Goal: Browse casually

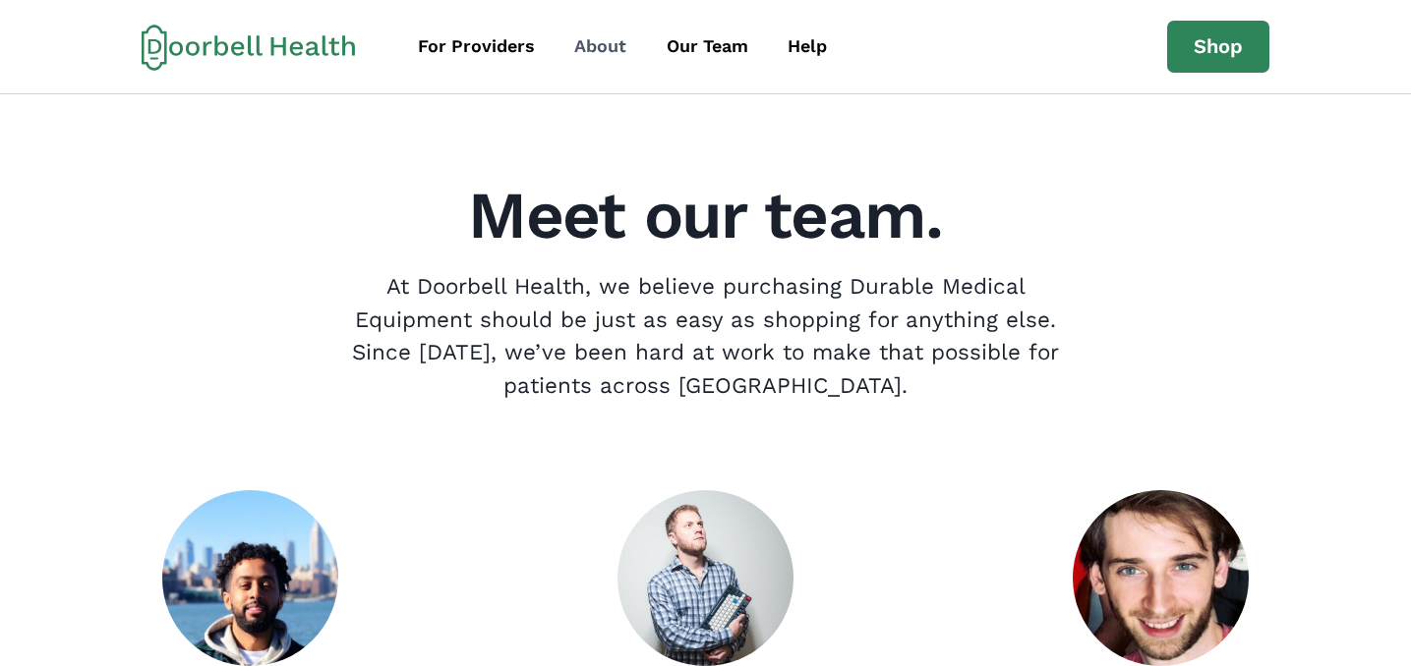
click at [602, 41] on div "About" at bounding box center [600, 46] width 52 height 27
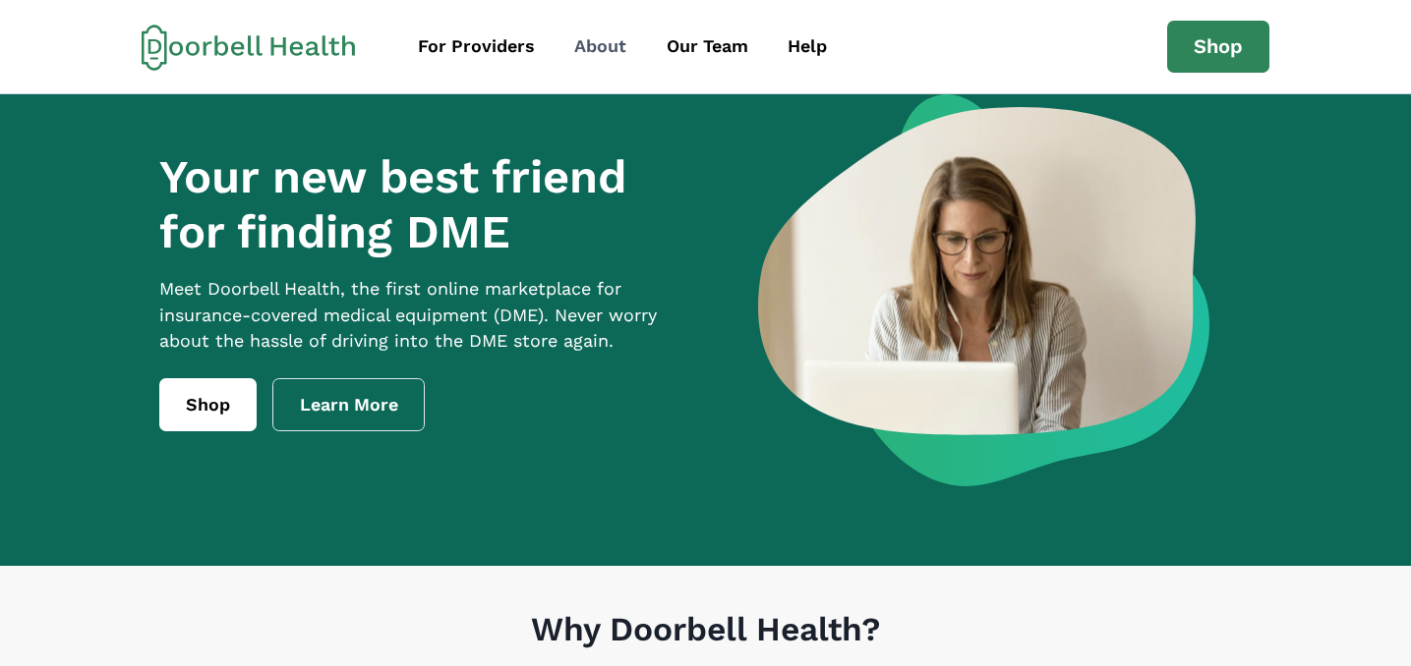
click at [616, 45] on div "About" at bounding box center [600, 46] width 52 height 27
click at [691, 47] on div "Our Team" at bounding box center [707, 46] width 82 height 27
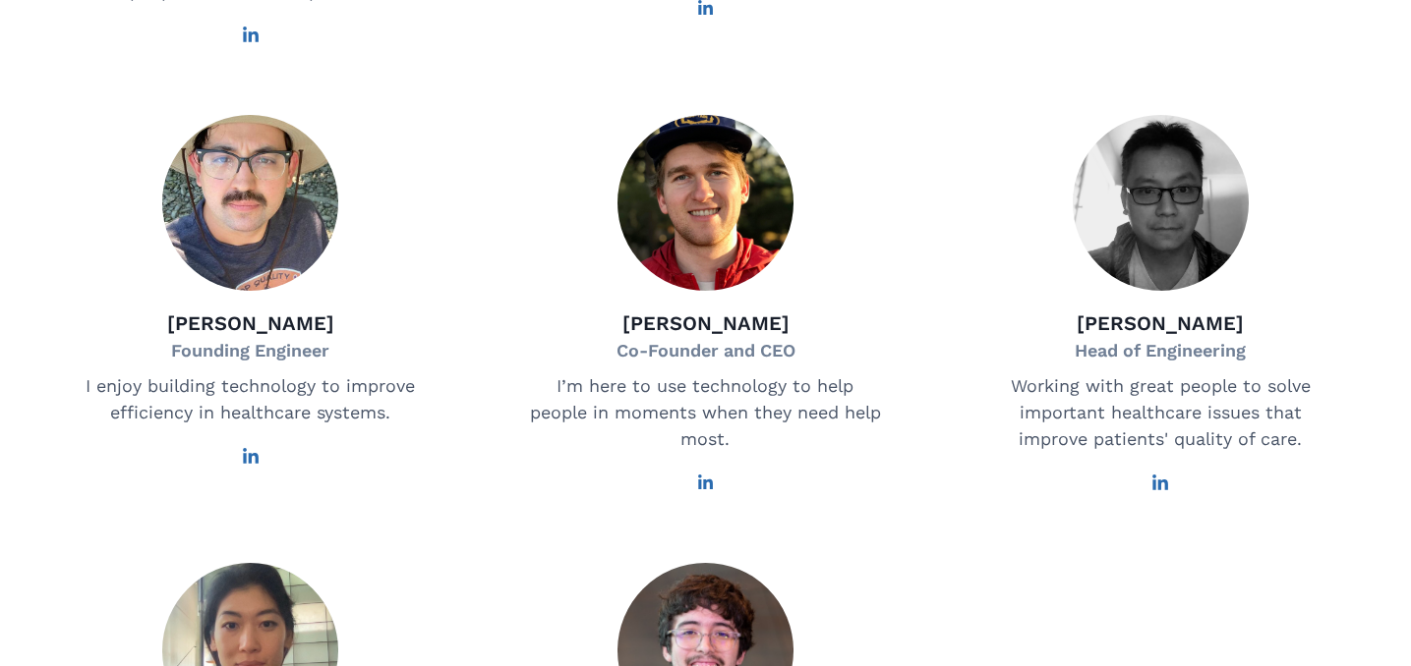
scroll to position [852, 0]
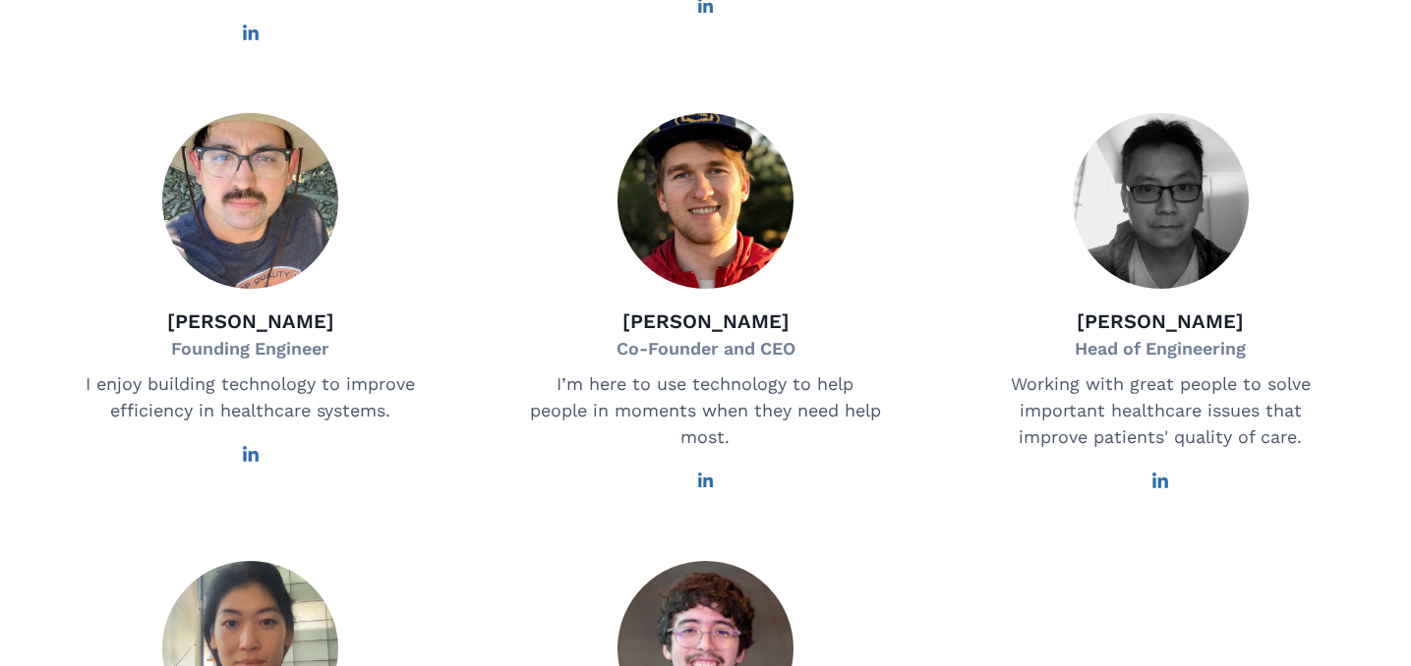
click at [711, 489] on icon at bounding box center [706, 481] width 16 height 16
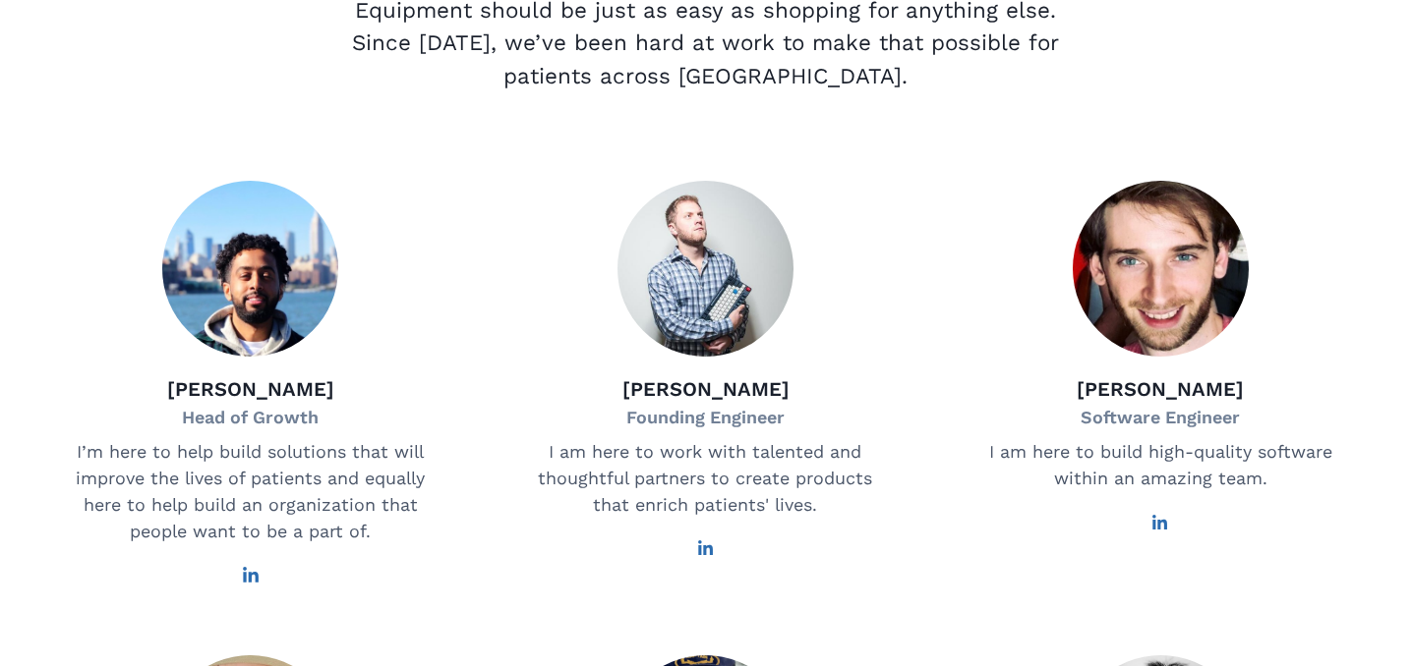
scroll to position [0, 0]
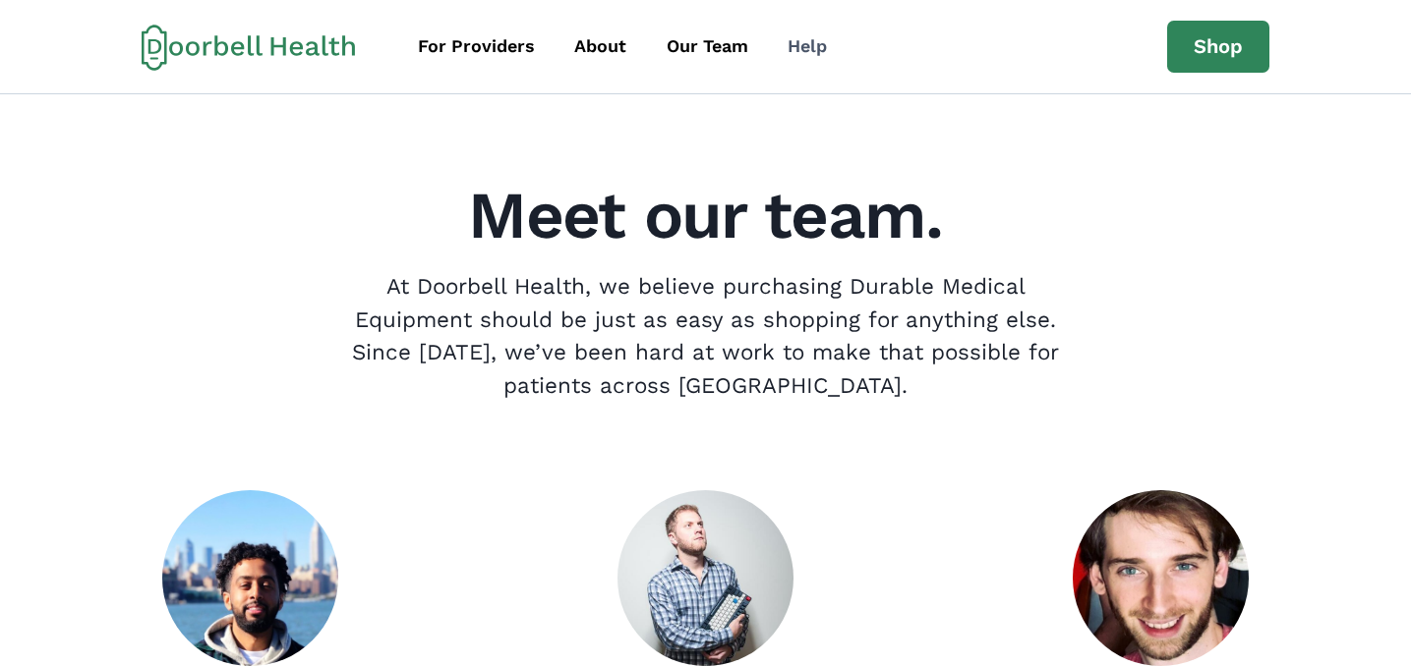
click at [809, 59] on div "Help" at bounding box center [806, 46] width 39 height 27
click at [1174, 63] on link "Shop" at bounding box center [1218, 47] width 102 height 53
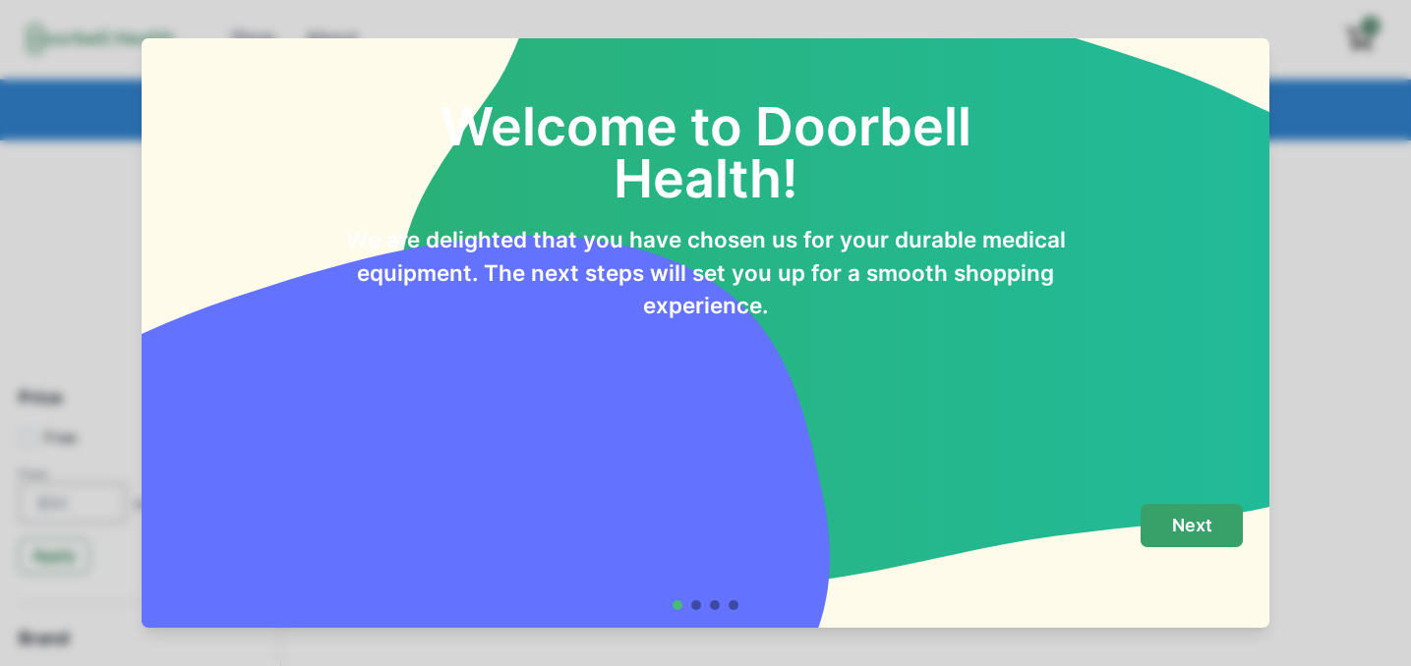
click at [1181, 520] on p "Next" at bounding box center [1192, 526] width 40 height 22
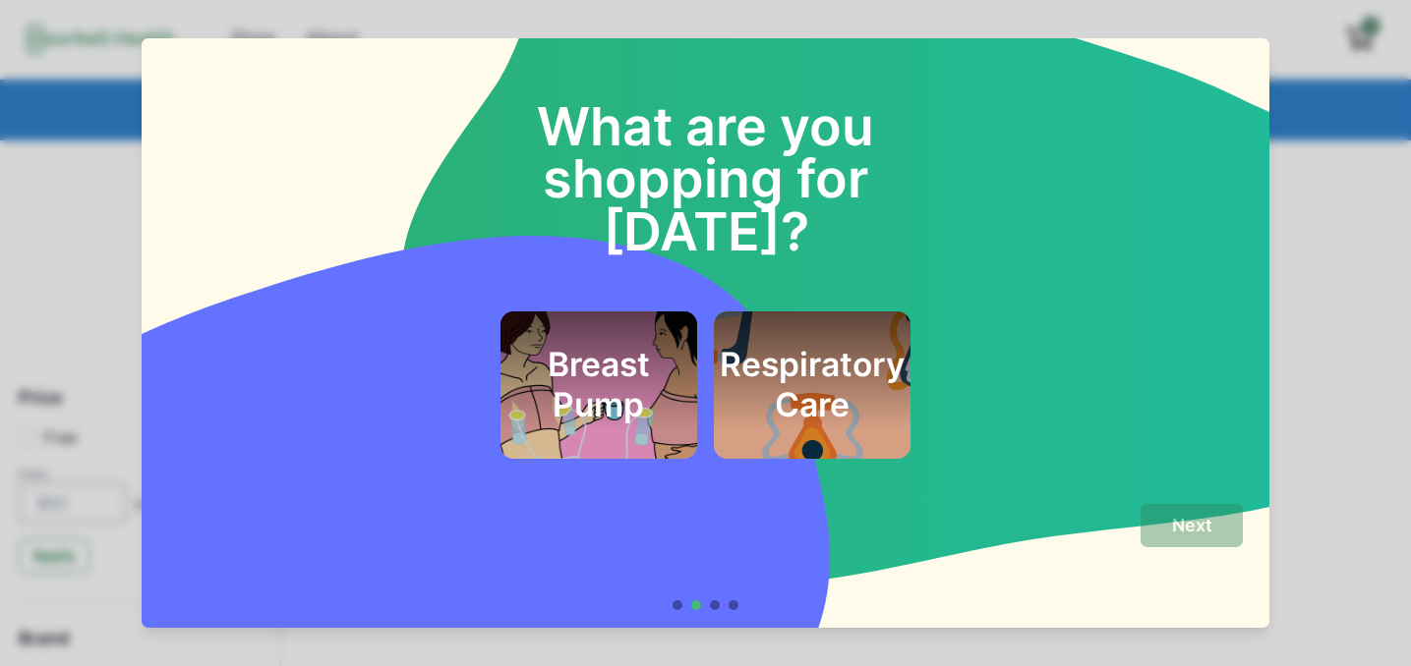
click at [776, 312] on div "Respiratory Care" at bounding box center [812, 385] width 197 height 147
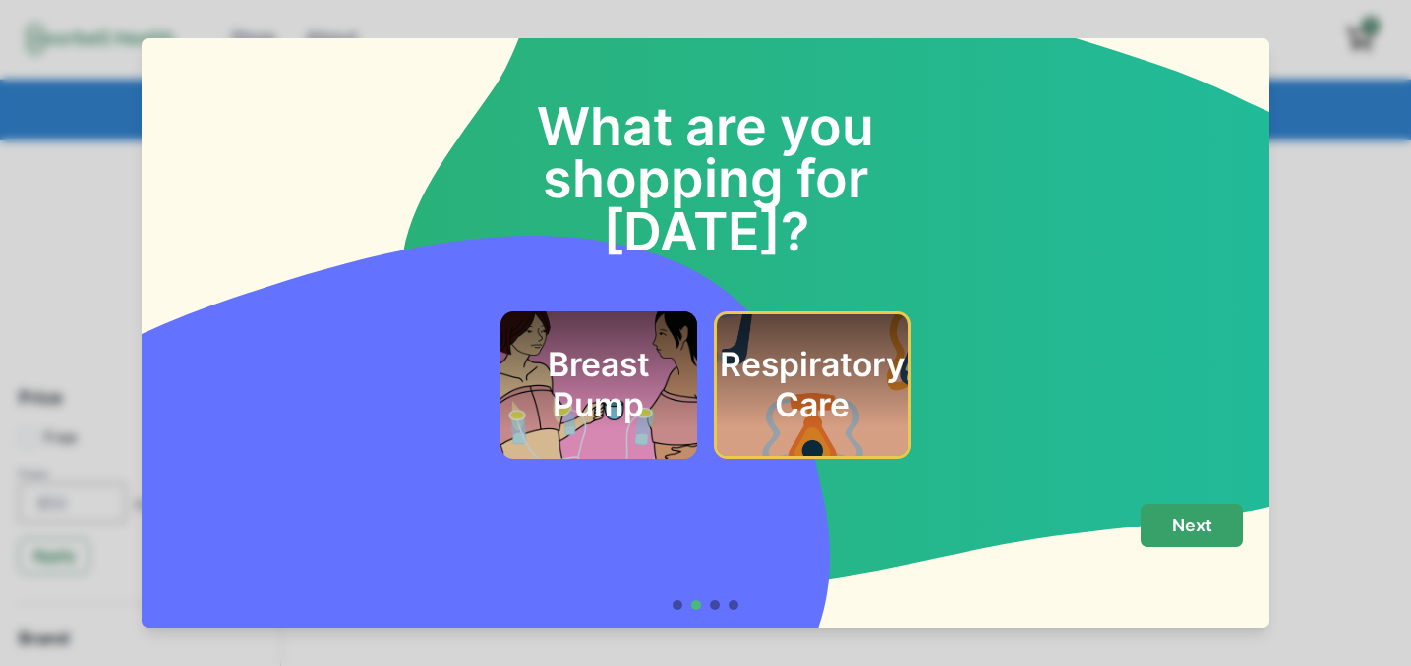
click at [1181, 531] on p "Next" at bounding box center [1192, 526] width 40 height 22
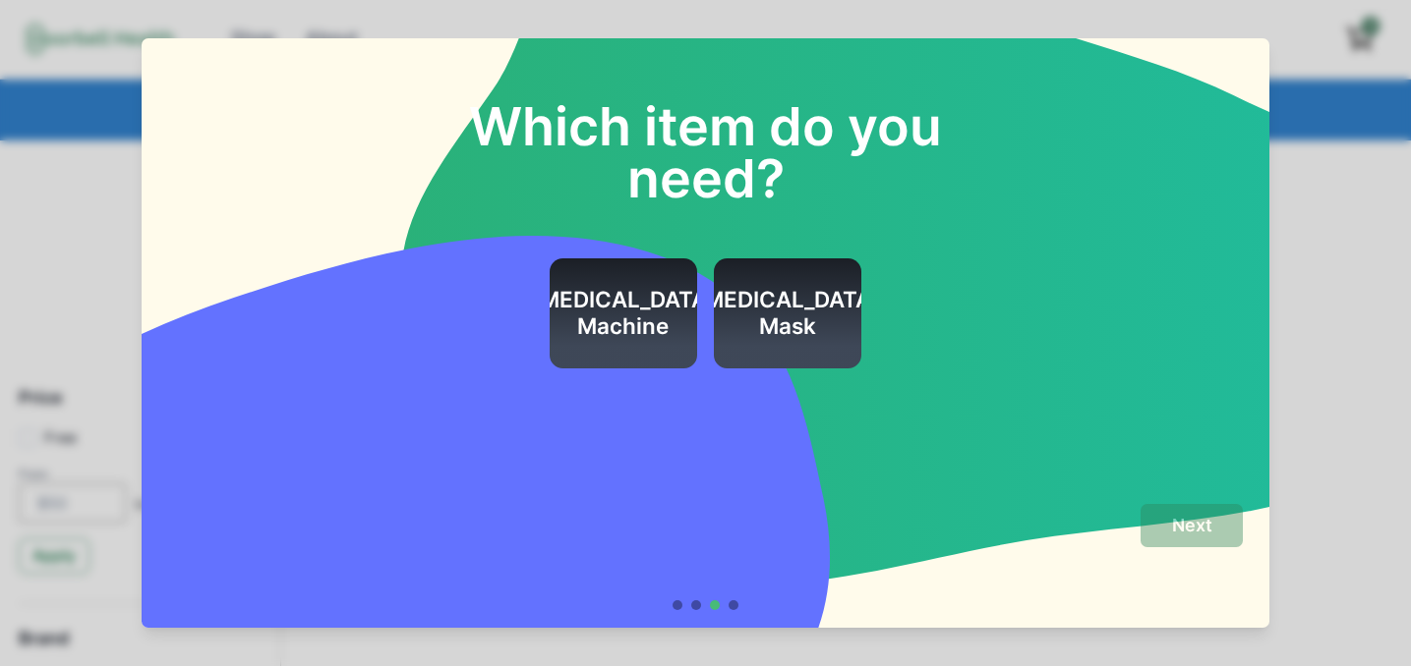
click at [794, 314] on h2 "CPAP Mask" at bounding box center [787, 313] width 185 height 53
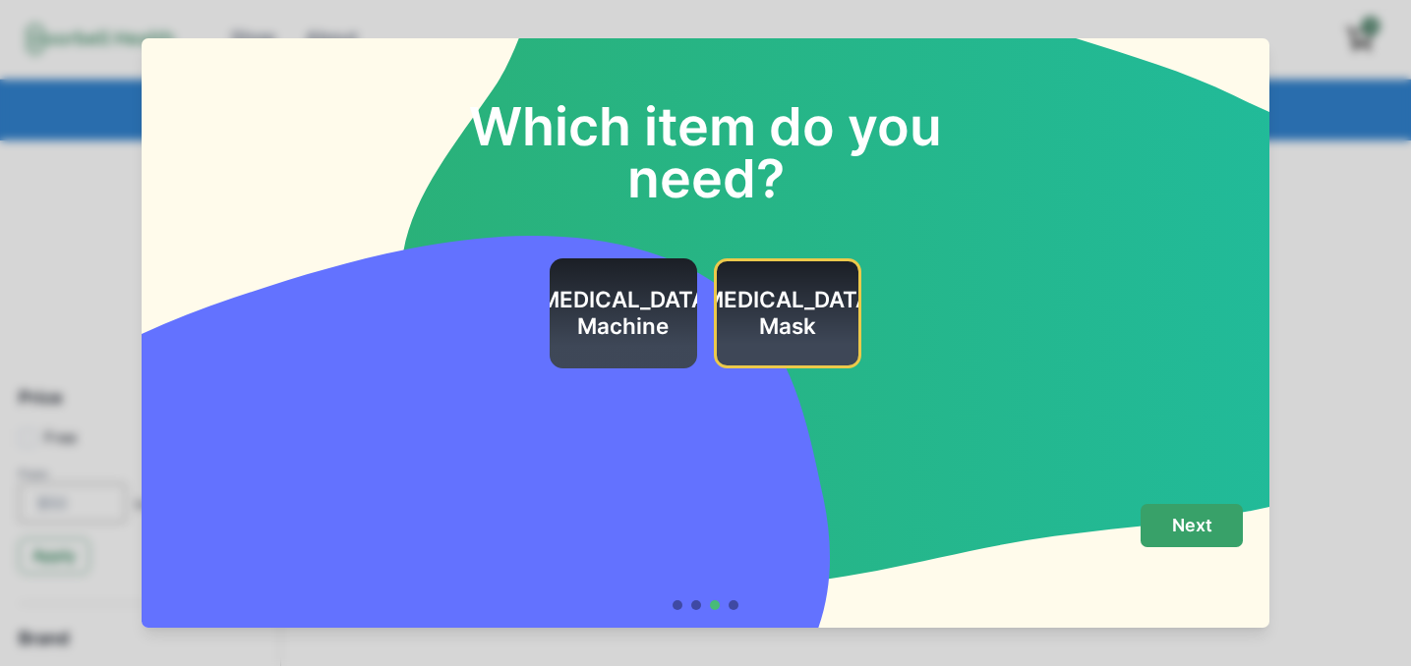
click at [1194, 538] on button "Next" at bounding box center [1191, 526] width 102 height 44
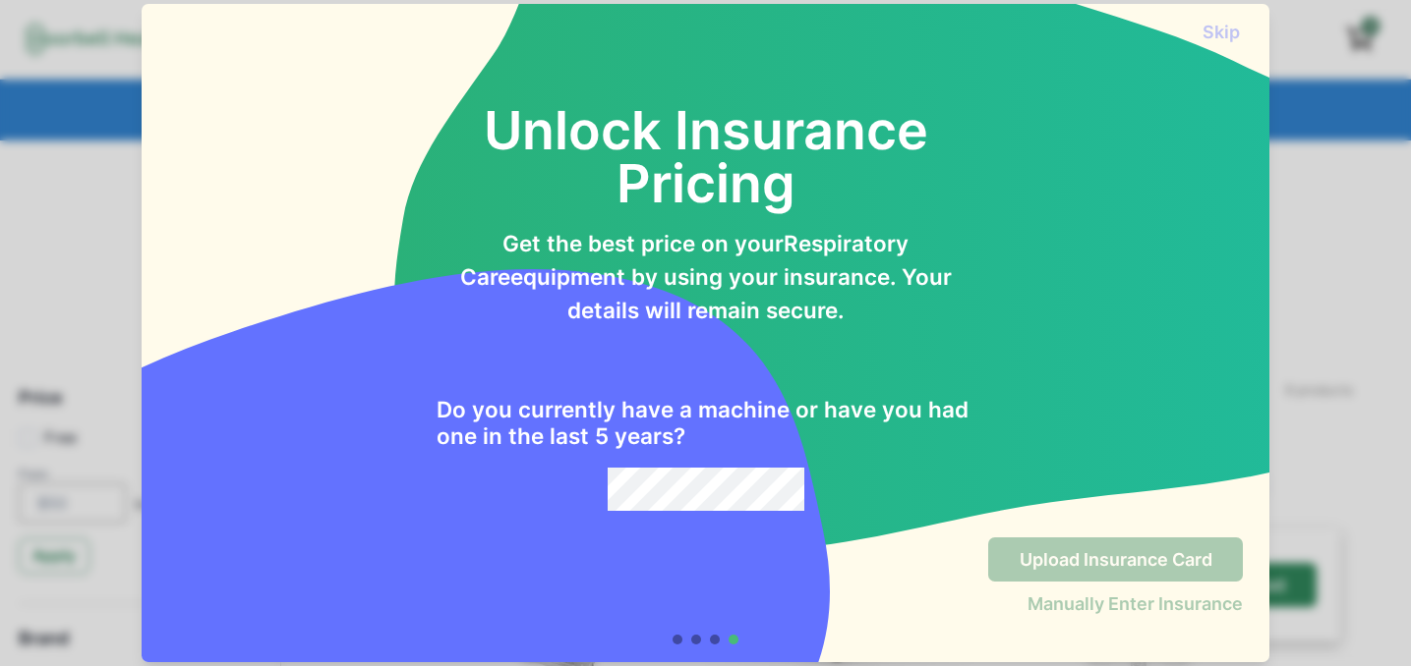
click at [88, 329] on div "Skip Unlock Insurance Pricing Get the best price on your Respiratory Care equip…" at bounding box center [705, 333] width 1411 height 666
click at [1166, 588] on div "Manually Enter Insurance" at bounding box center [1077, 604] width 329 height 44
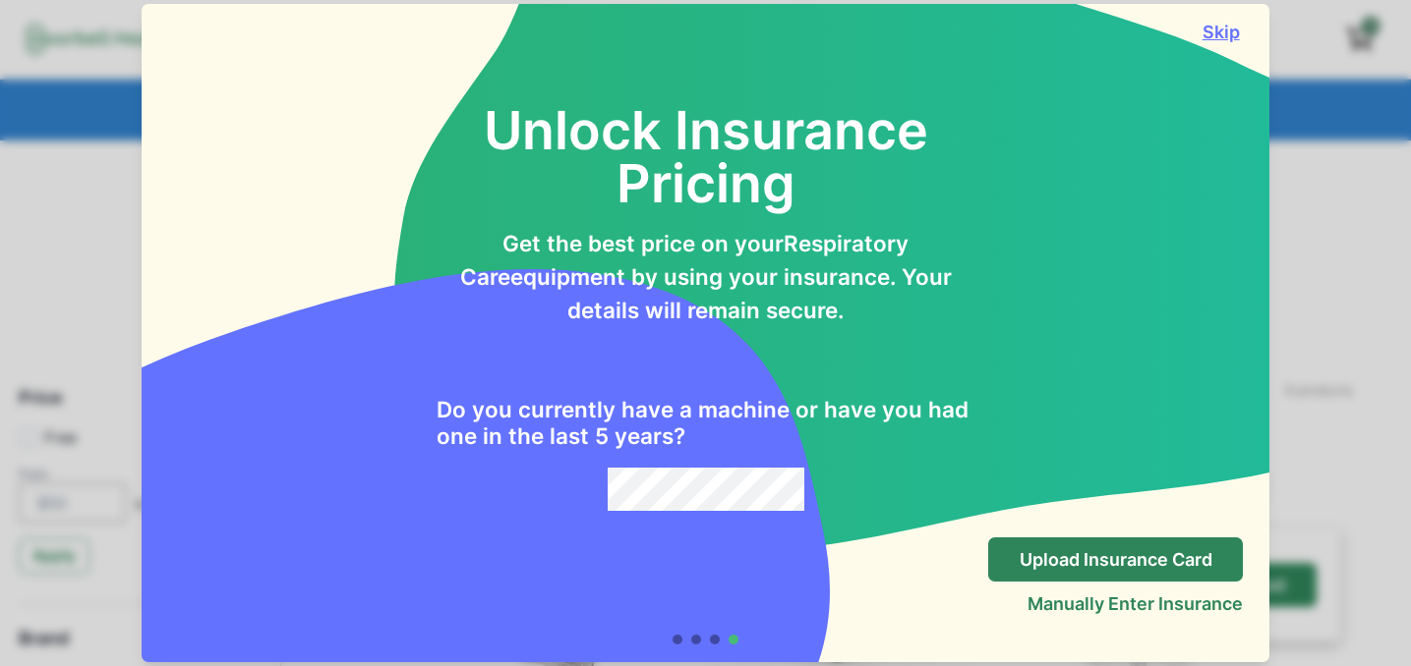
click at [1230, 36] on button "Skip" at bounding box center [1220, 32] width 44 height 21
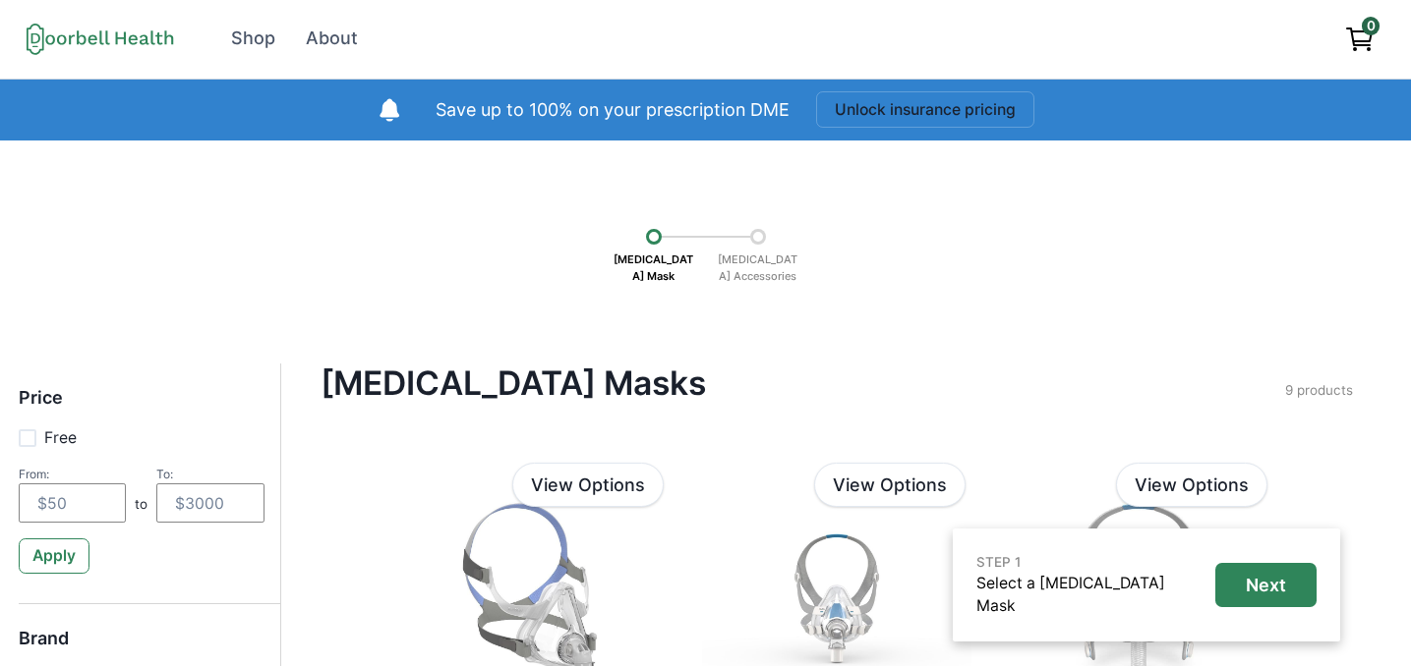
click at [102, 42] on icon at bounding box center [100, 39] width 147 height 32
click at [36, 46] on icon at bounding box center [35, 46] width 6 height 1
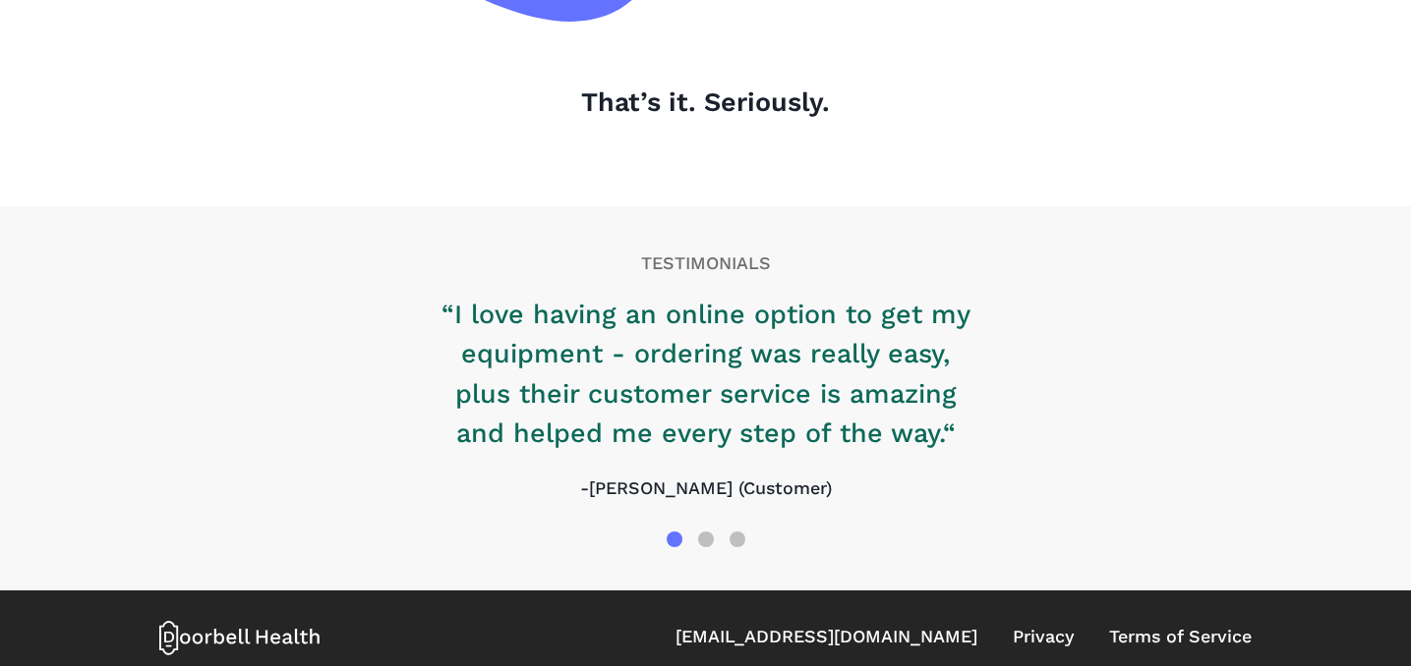
scroll to position [2340, 0]
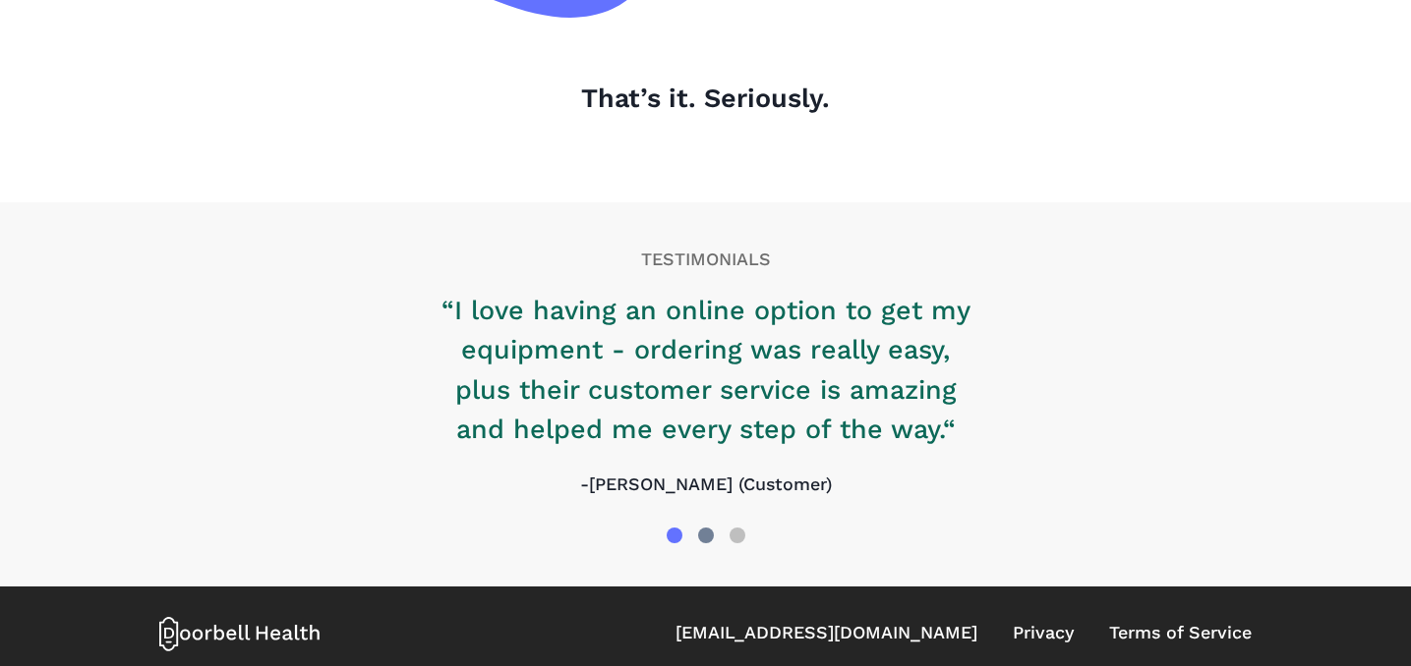
click at [711, 531] on div at bounding box center [706, 536] width 16 height 16
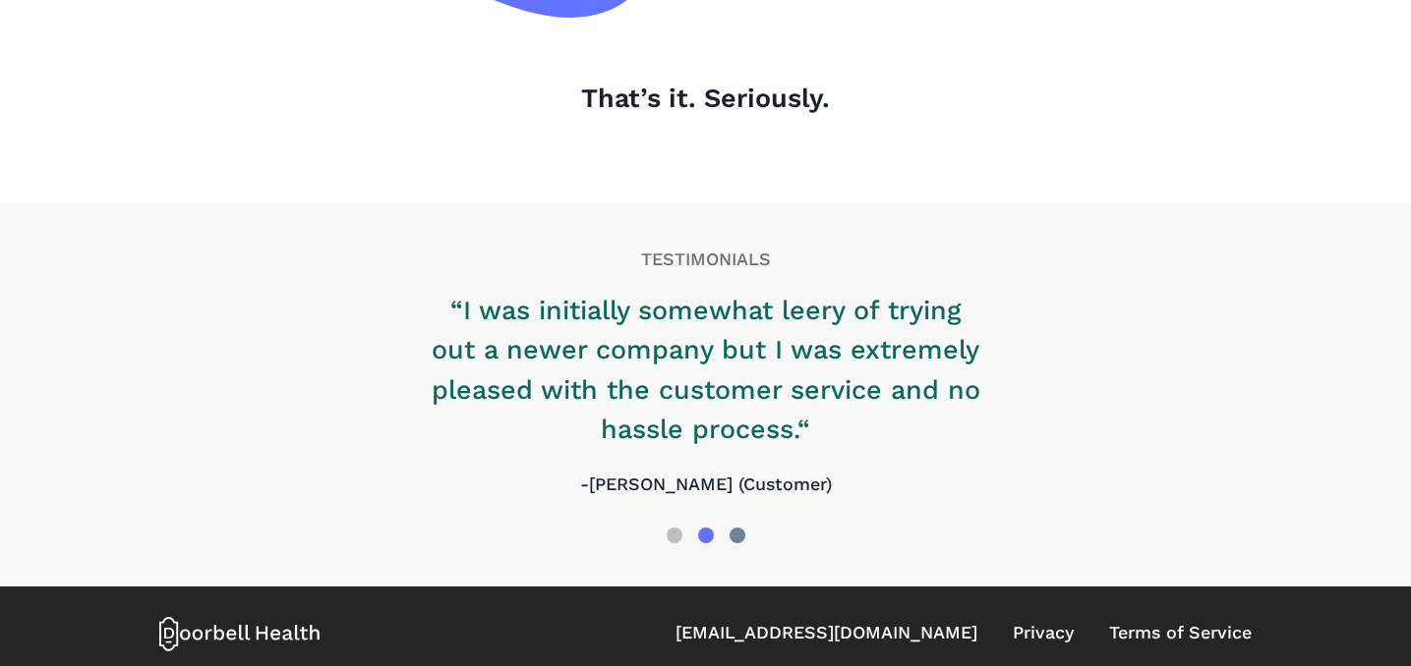
click at [744, 538] on div at bounding box center [736, 535] width 31 height 31
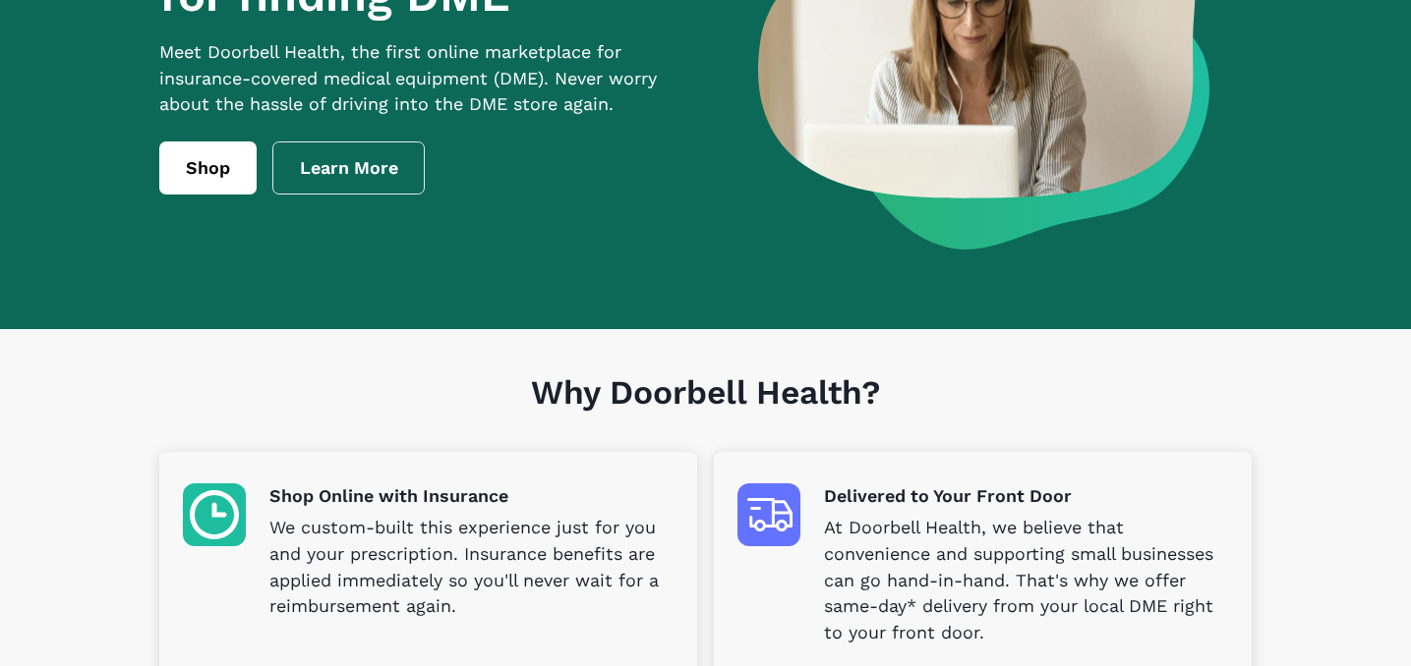
scroll to position [0, 0]
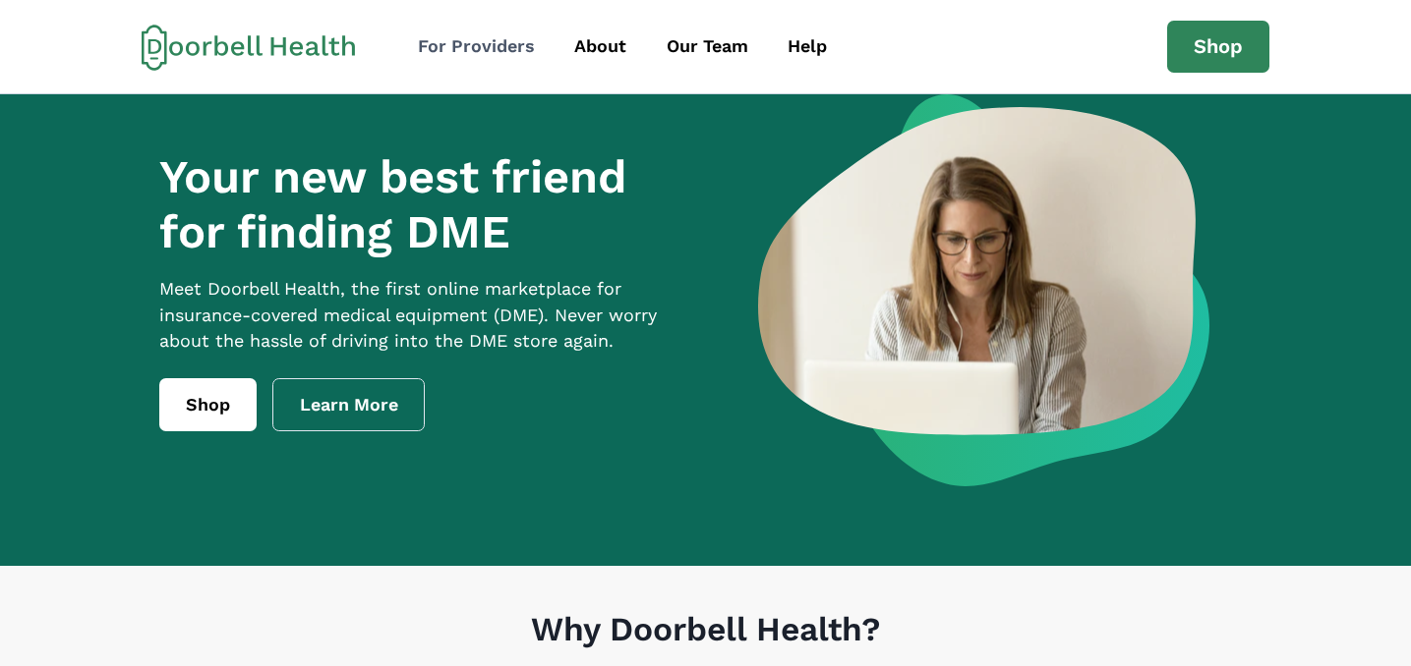
click at [505, 39] on div "For Providers" at bounding box center [476, 46] width 117 height 27
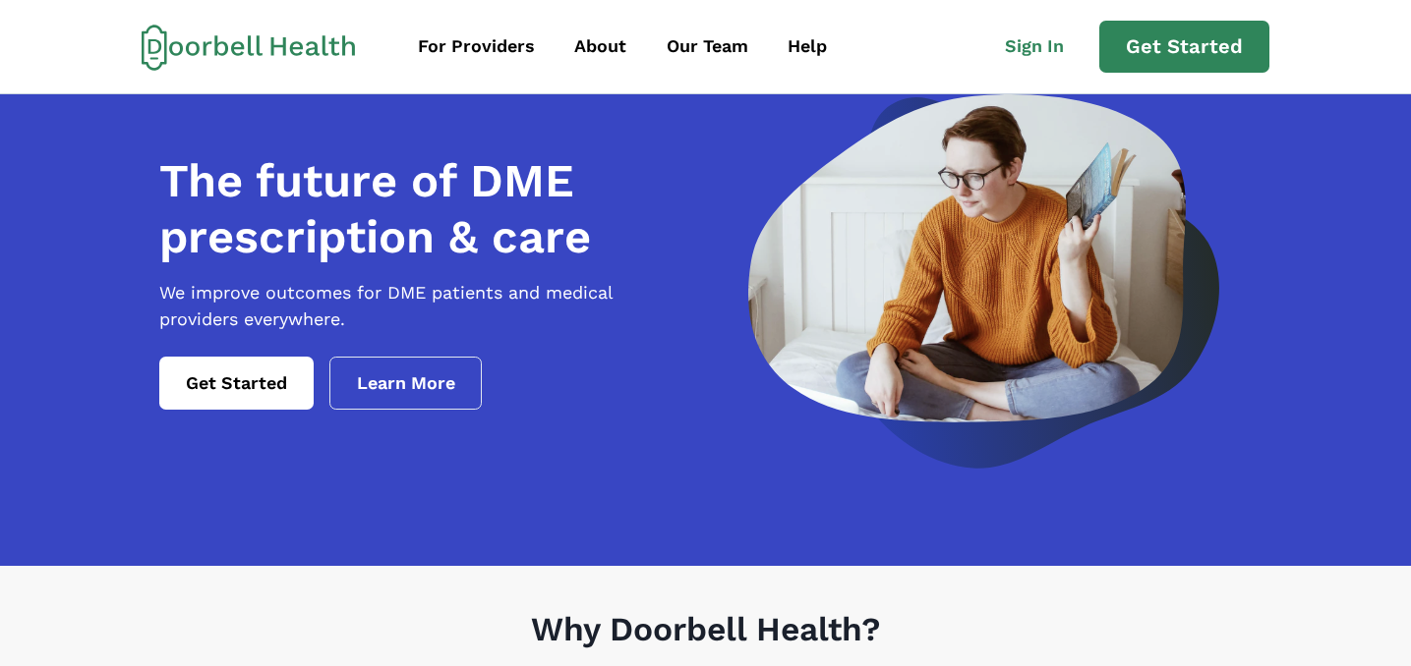
click at [352, 53] on icon at bounding box center [348, 45] width 13 height 20
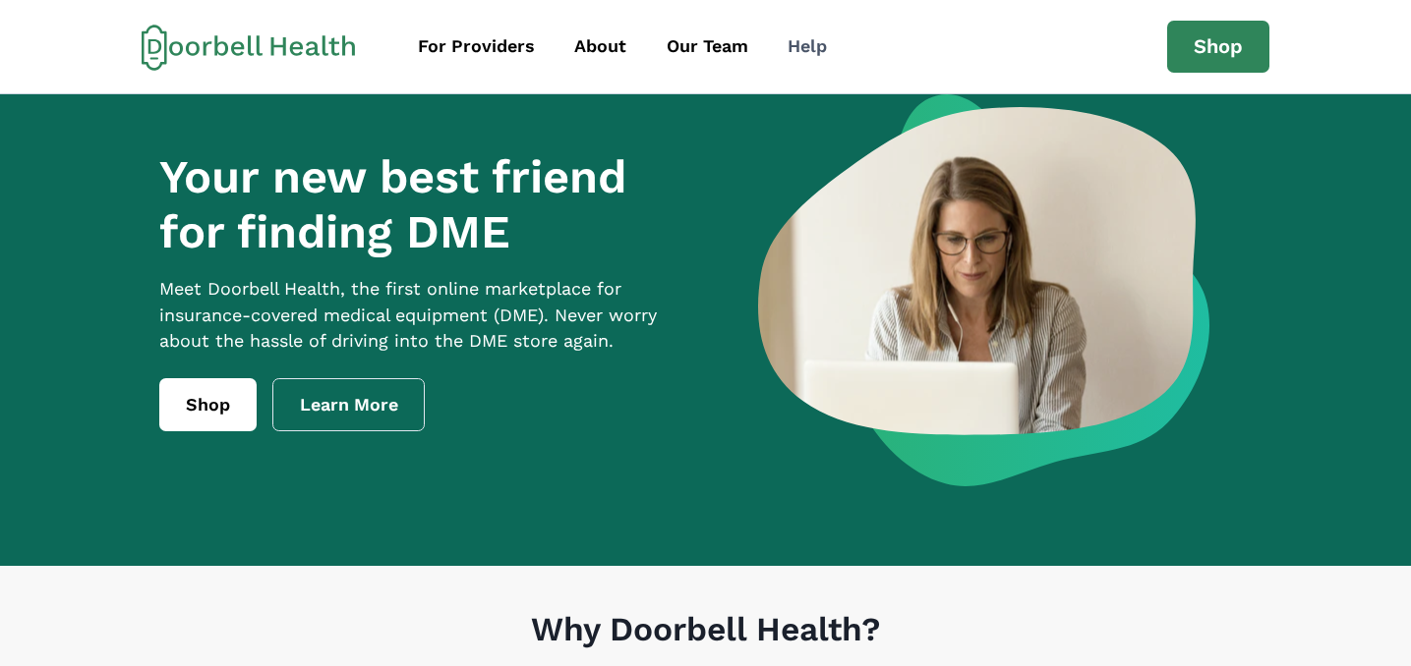
click at [814, 56] on div "Help" at bounding box center [806, 46] width 39 height 27
